Goal: Browse casually

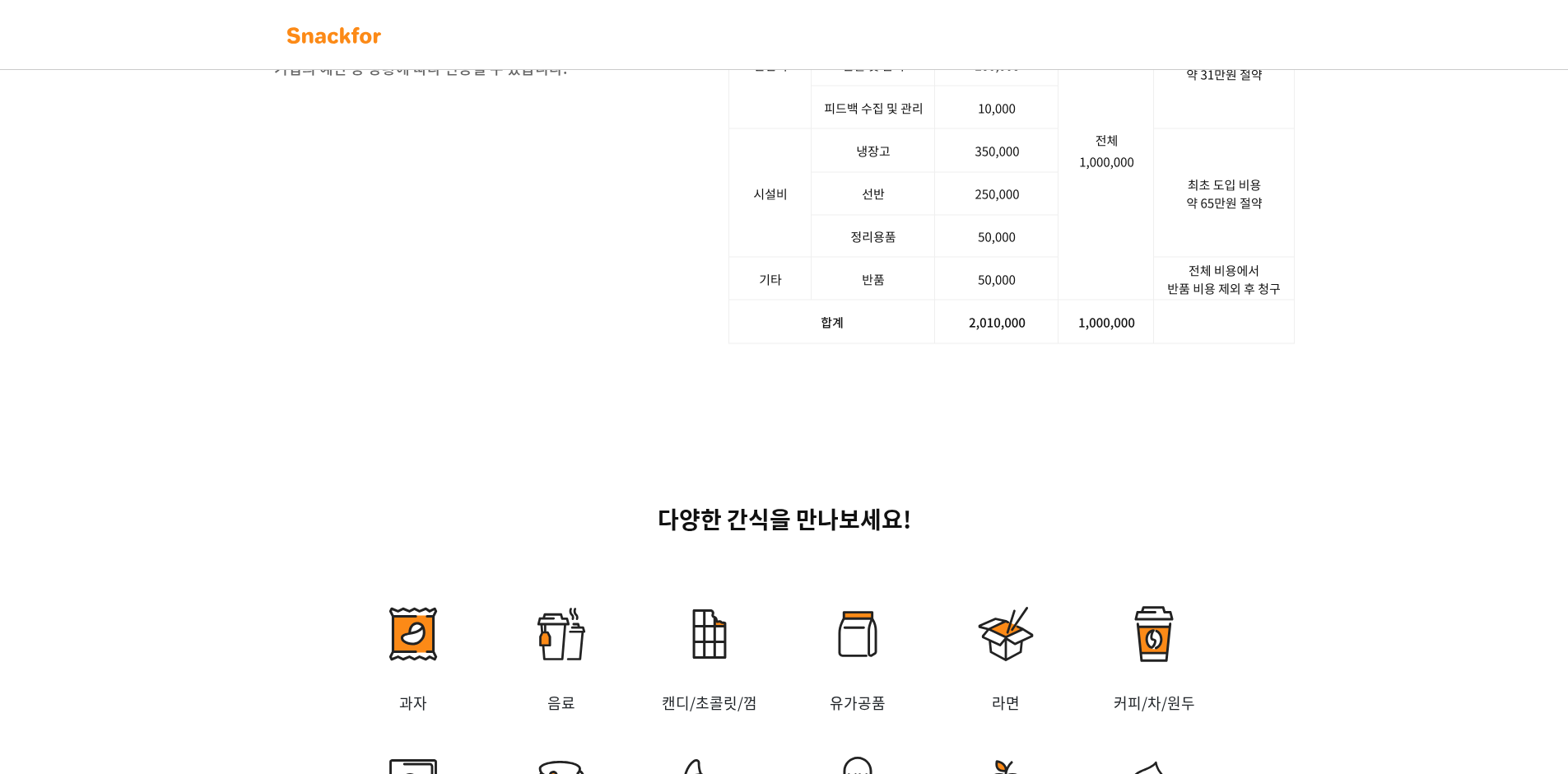
scroll to position [2197, 0]
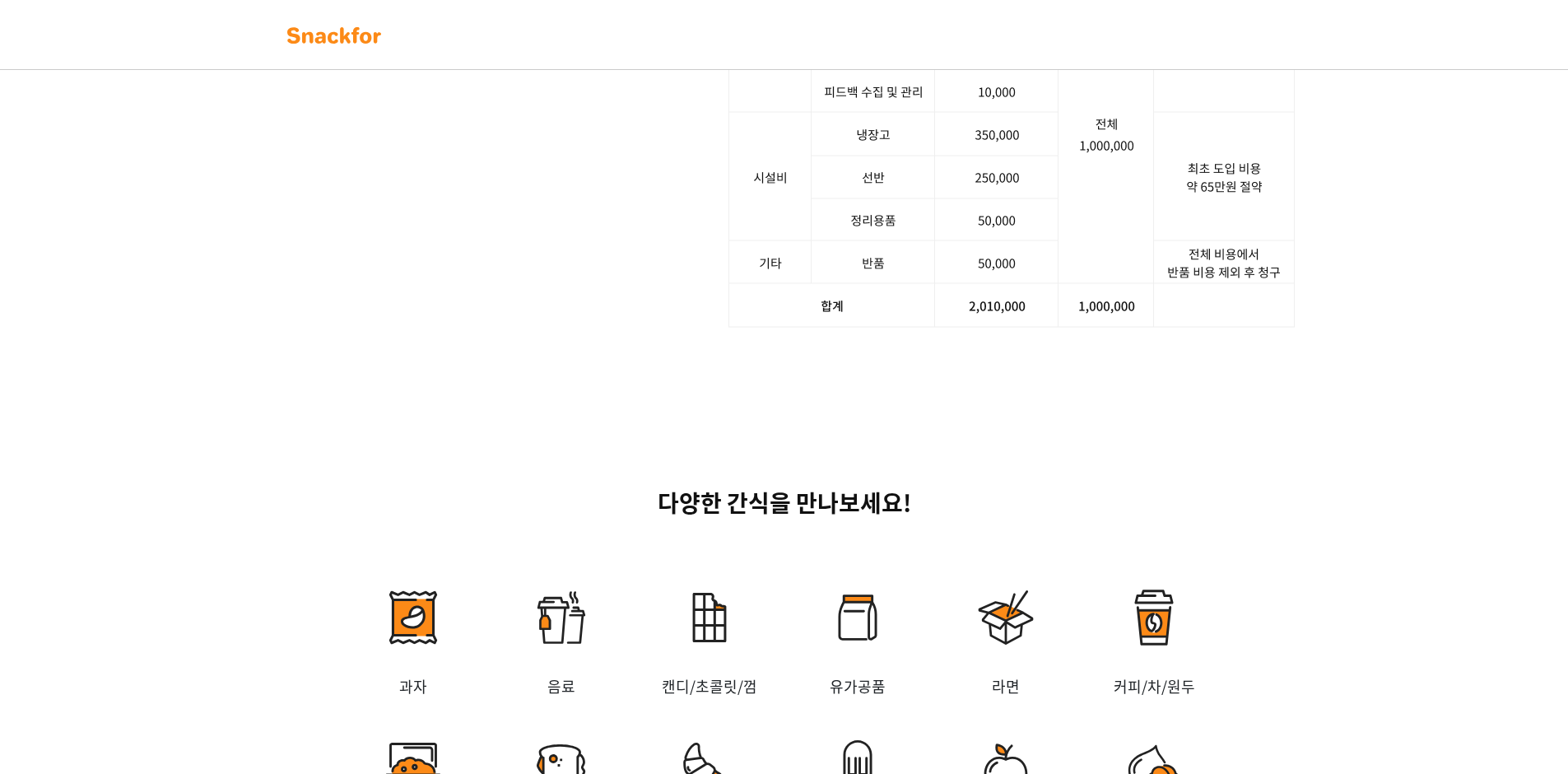
click at [993, 328] on img at bounding box center [1011, 113] width 566 height 430
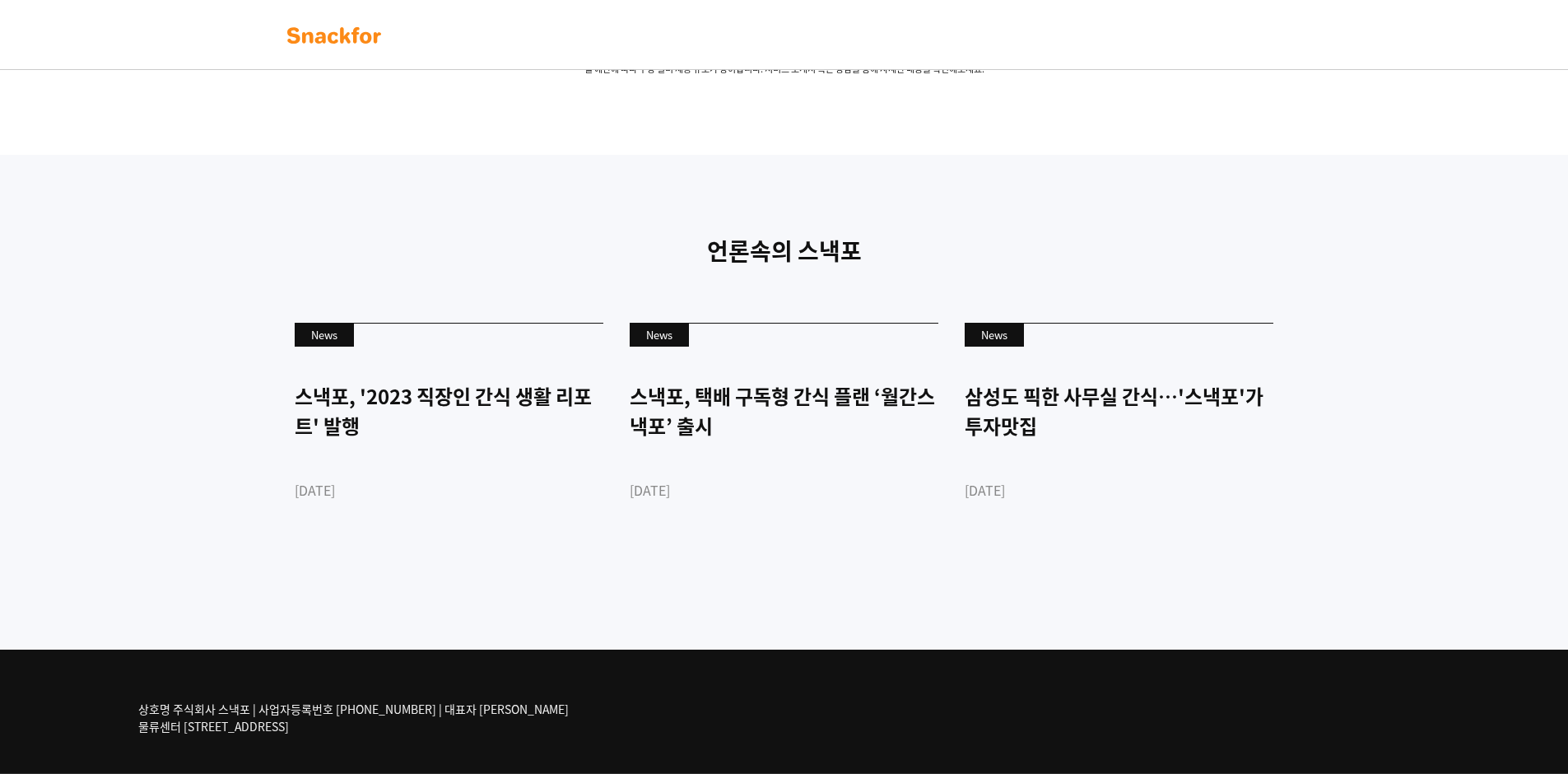
scroll to position [3854, 0]
click at [324, 736] on div "상호명 주식회사 스낵포 | 사업자등록번호 [PHONE_NUMBER] | 대표자 [PERSON_NAME] 물류센터 [STREET_ADDRESS]" at bounding box center [373, 718] width 470 height 61
click at [324, 731] on p "상호명 주식회사 스낵포 | 사업자등록번호 [PHONE_NUMBER] | 대표자 [PERSON_NAME] 물류센터 [STREET_ADDRESS]" at bounding box center [353, 718] width 430 height 35
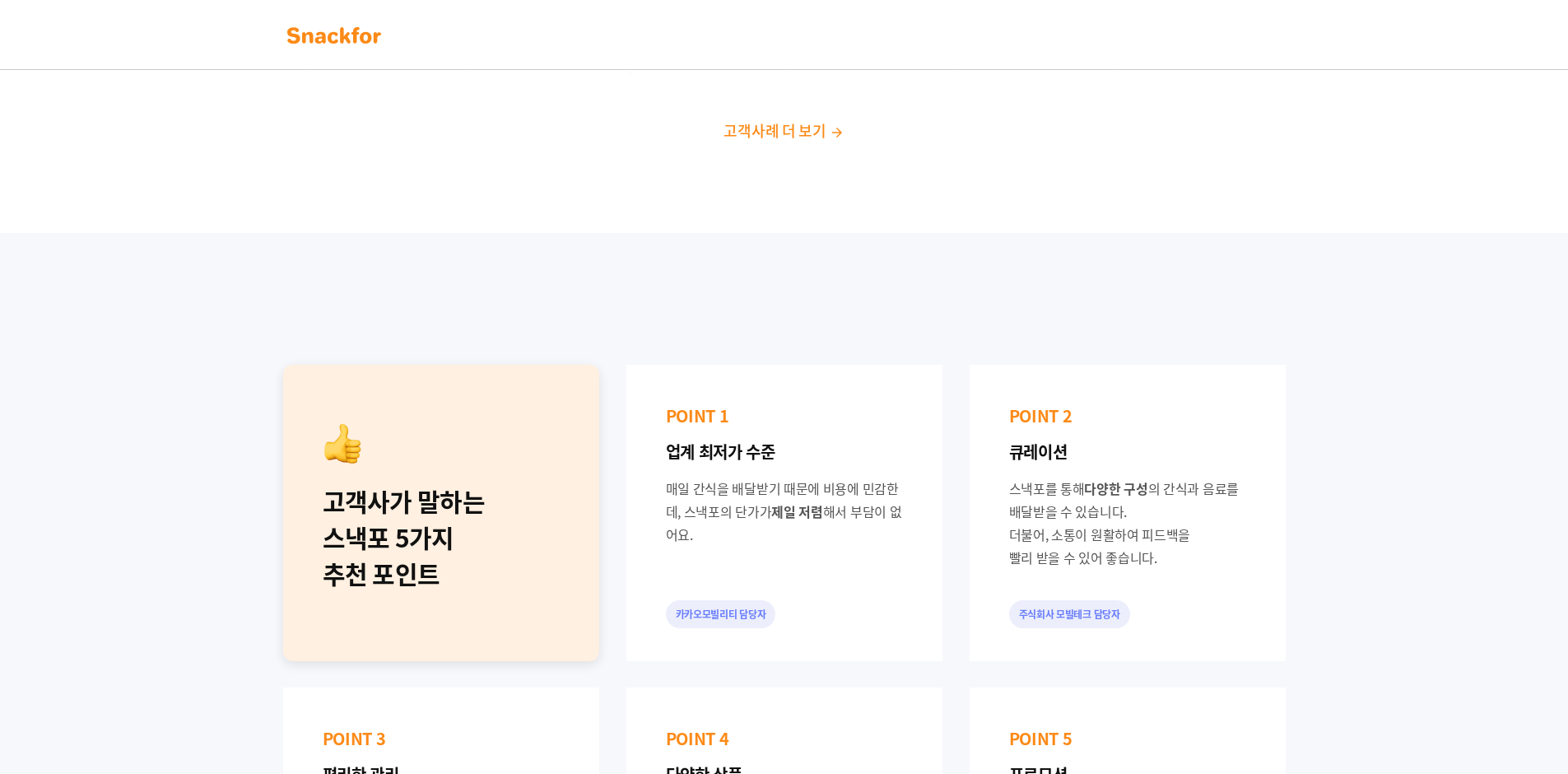
scroll to position [0, 0]
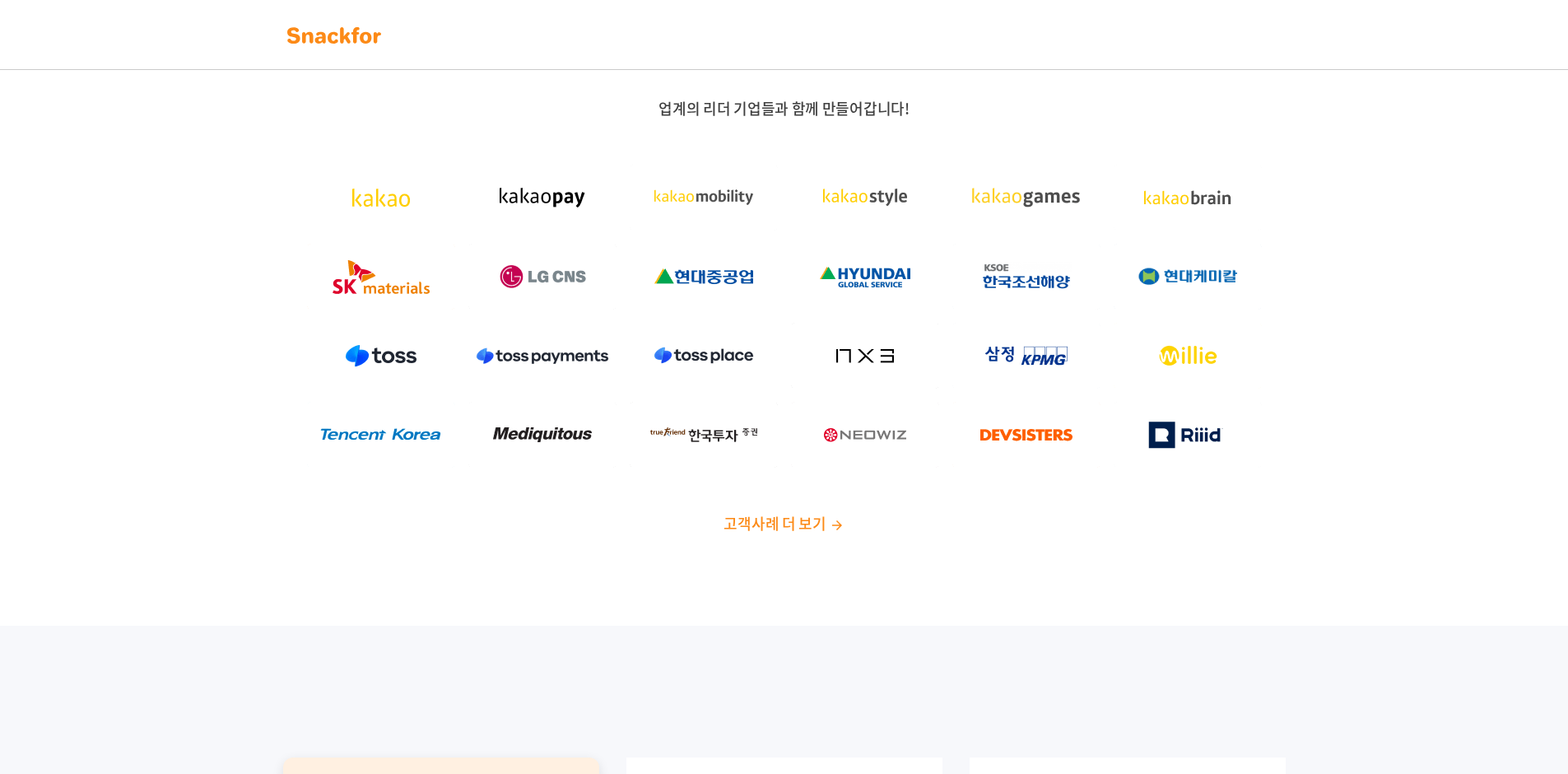
drag, startPoint x: 652, startPoint y: 102, endPoint x: 635, endPoint y: 107, distance: 17.7
click at [649, 106] on p "업계의 리더 기업들과 함께 만들어갑니다!" at bounding box center [784, 109] width 1029 height 20
click at [345, 38] on img at bounding box center [334, 36] width 104 height 27
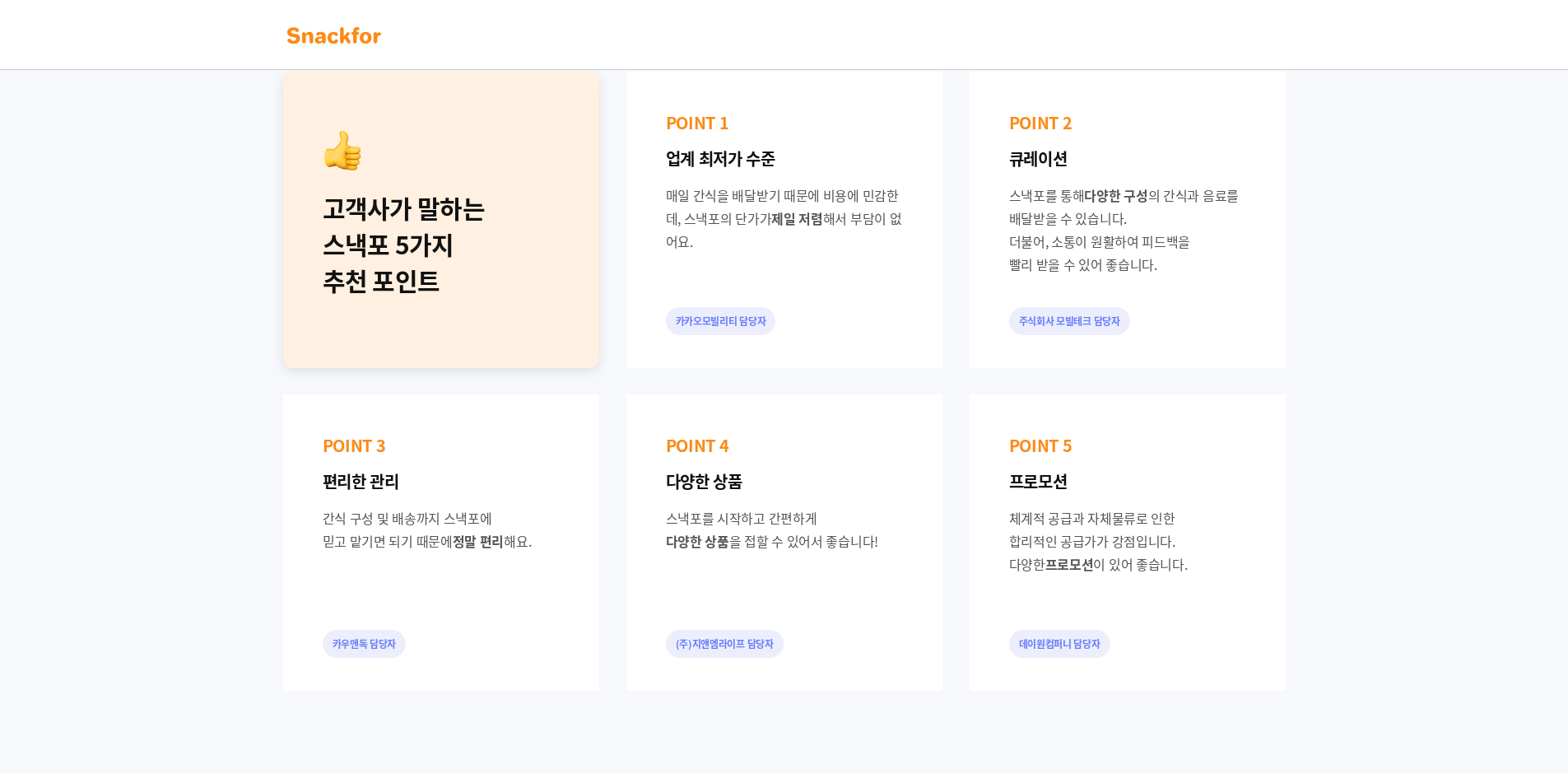
click at [733, 305] on div "POINT 1 업계 최저가 수준 매일 간식을 배달받기 때문에 비용에 민감한데, 스낵포의 단가가 제일 저렴 해서 부담이 없어요. 카카오모빌리티 …" at bounding box center [784, 220] width 316 height 296
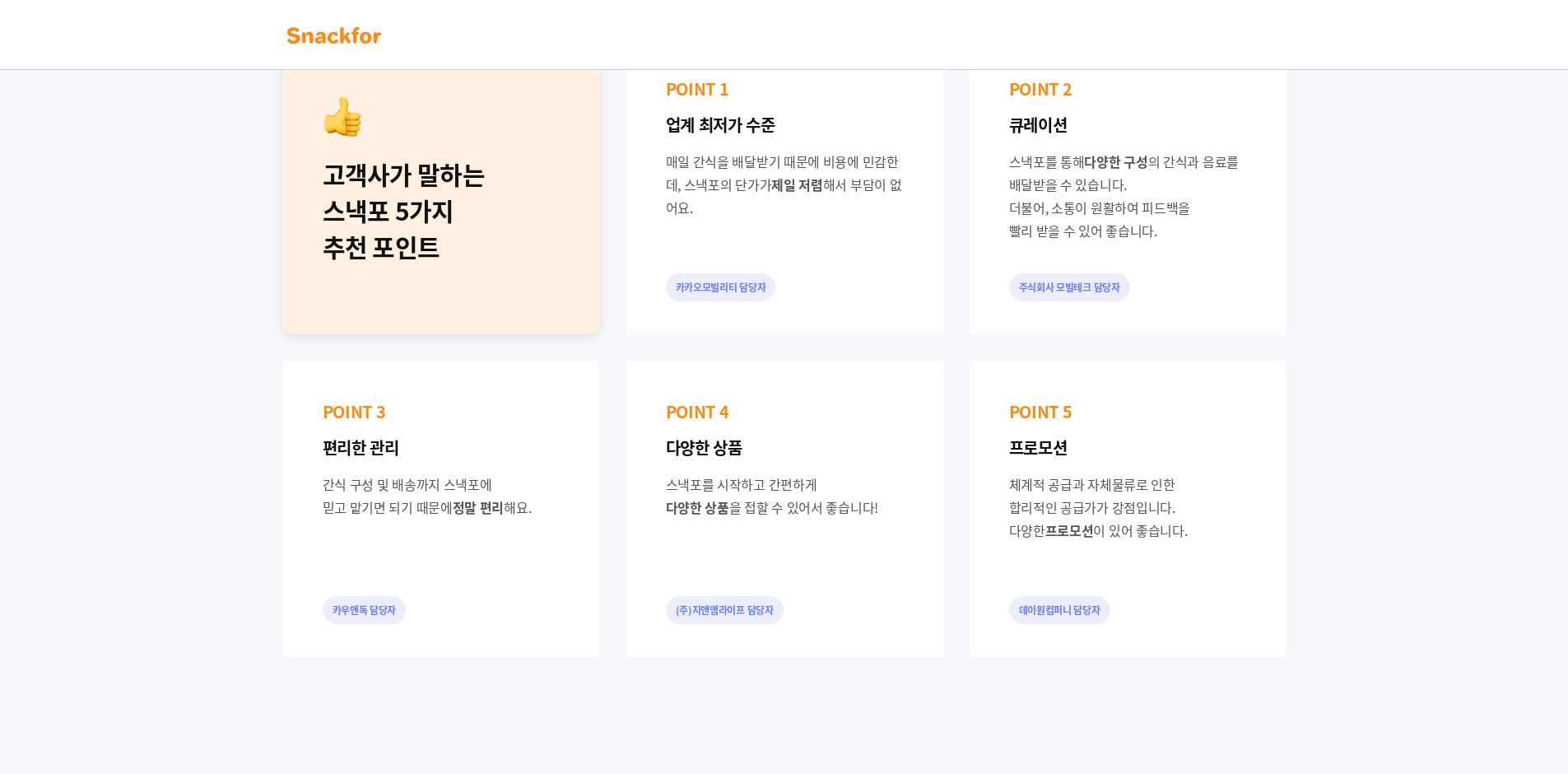
scroll to position [1098, 0]
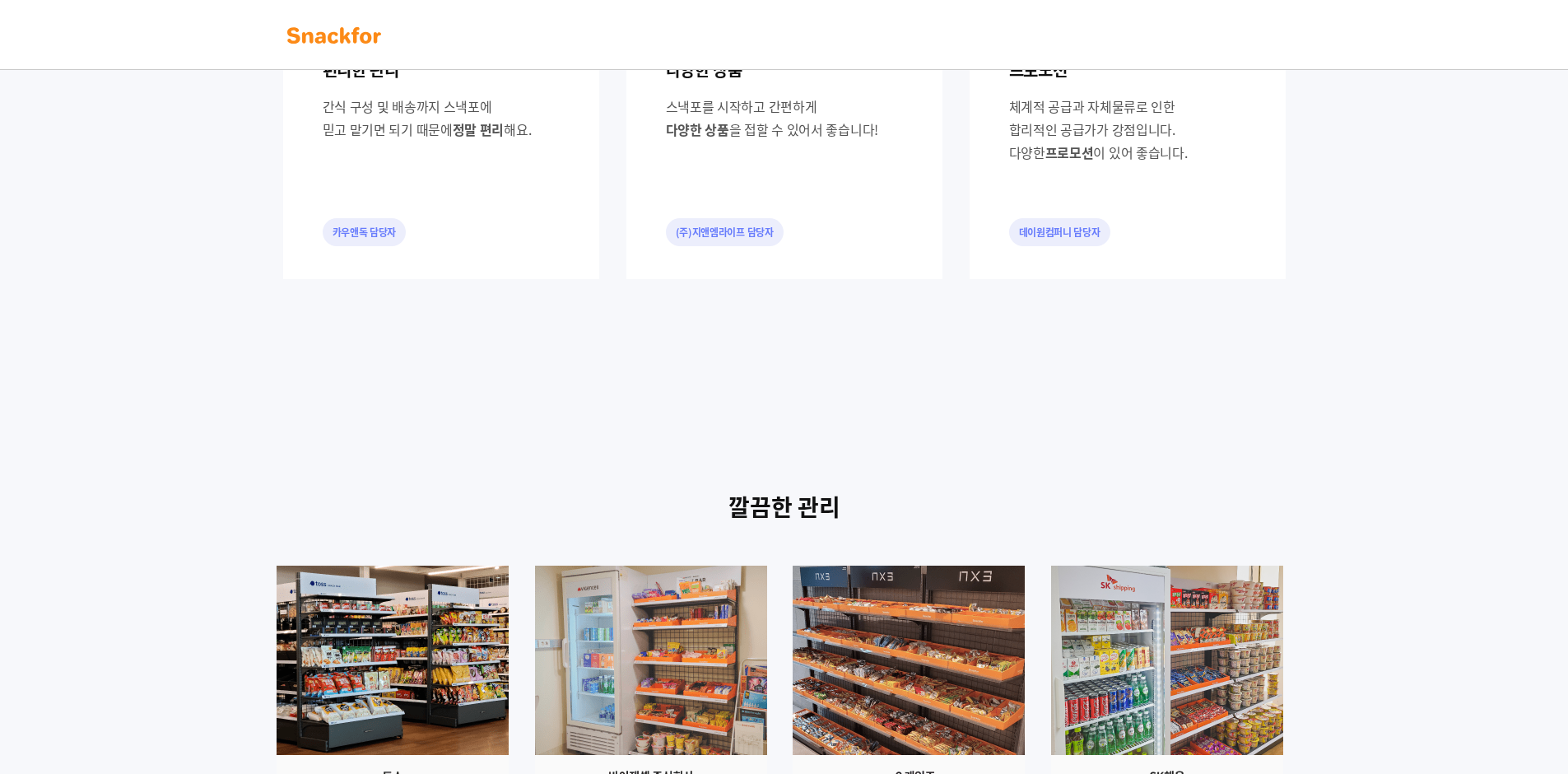
click at [793, 552] on div "깔끔한 관리" at bounding box center [784, 644] width 1029 height 308
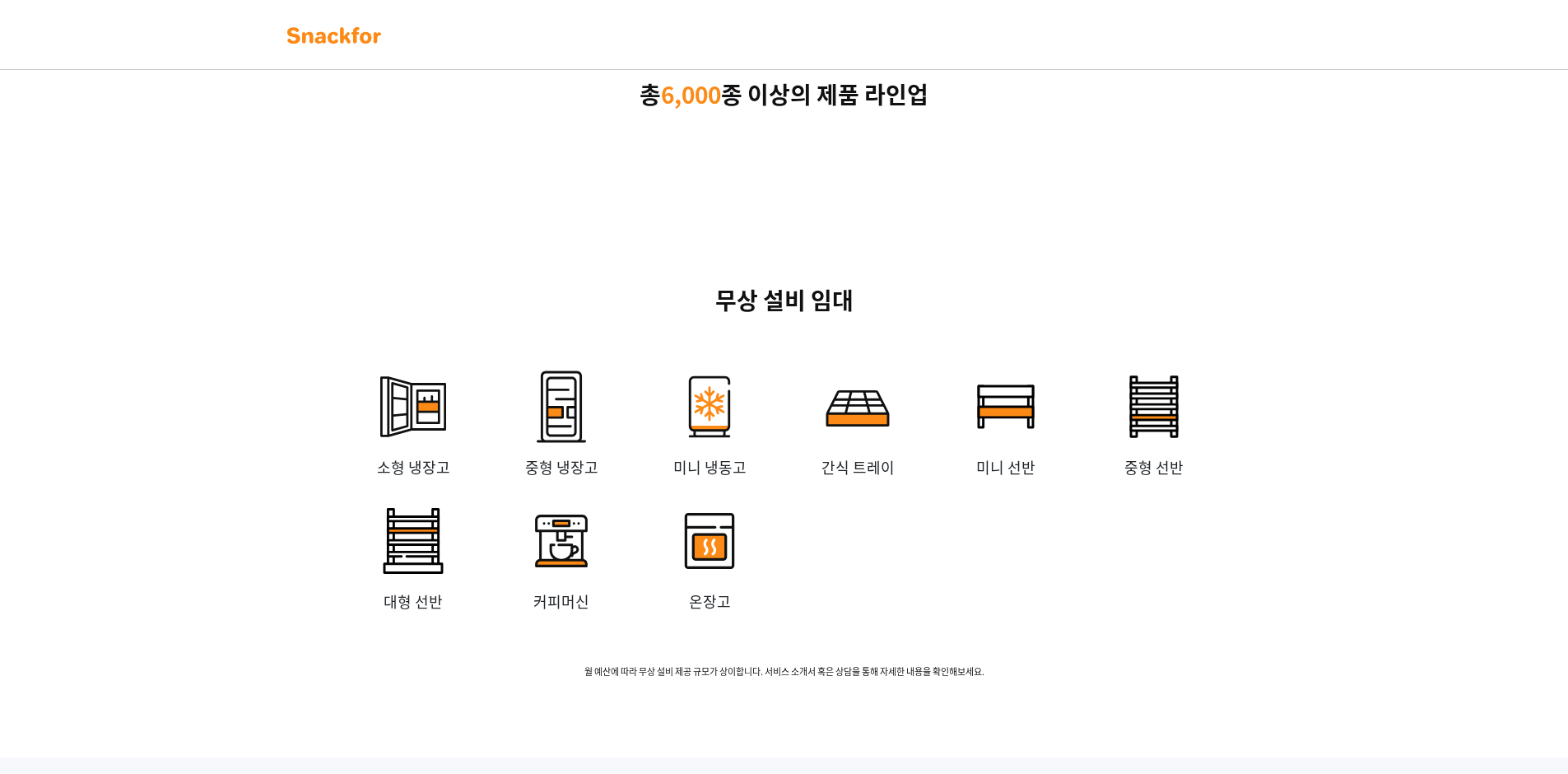
drag, startPoint x: 707, startPoint y: 282, endPoint x: 676, endPoint y: 345, distance: 70.2
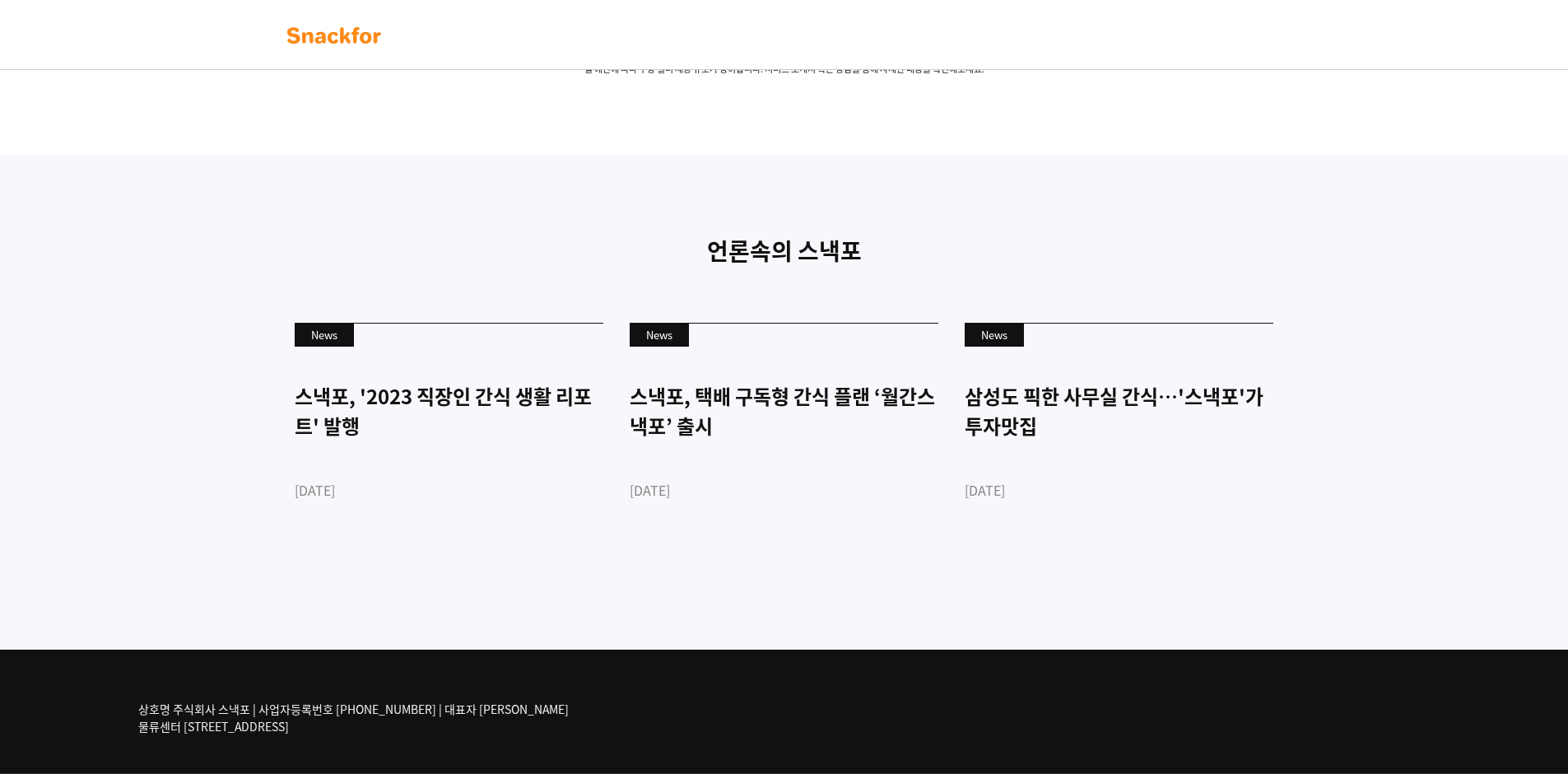
click at [764, 332] on div "언론속의 스낵포 News 스낵포, '2023 직장인 간식 생활 리포트' 발행 [DATE] News 스낵포, 택배 구독형 간식 플랜 ‘월간스낵포…" at bounding box center [784, 402] width 1568 height 495
drag, startPoint x: 273, startPoint y: 682, endPoint x: 302, endPoint y: 728, distance: 54.4
click at [301, 734] on div "상호명 주식회사 스낵포 | 사업자등록번호 [PHONE_NUMBER] | 대표자 [PERSON_NAME] 물류센터 [STREET_ADDRESS]" at bounding box center [784, 711] width 1317 height 123
